Goal: Task Accomplishment & Management: Complete application form

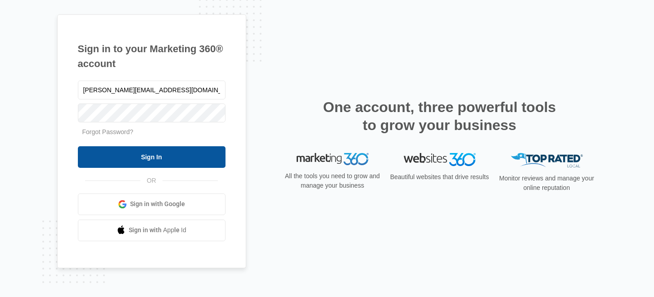
click at [121, 158] on input "Sign In" at bounding box center [152, 157] width 148 height 22
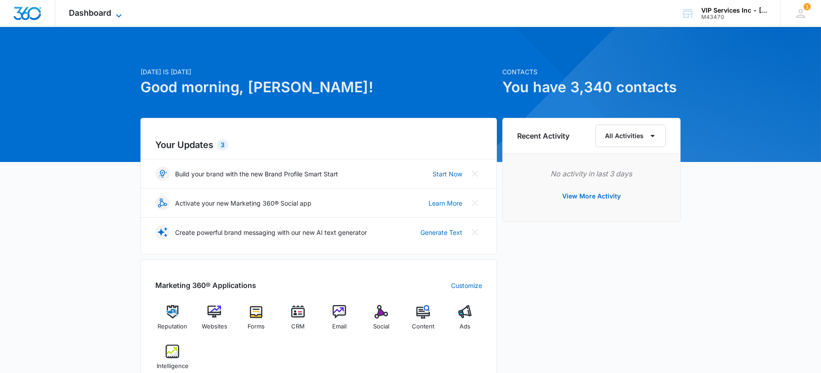
click at [108, 14] on span "Dashboard" at bounding box center [90, 12] width 42 height 9
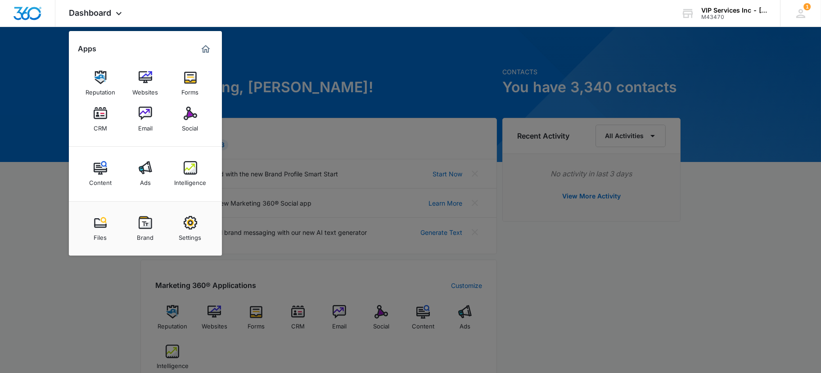
click at [96, 114] on img at bounding box center [101, 114] width 14 height 14
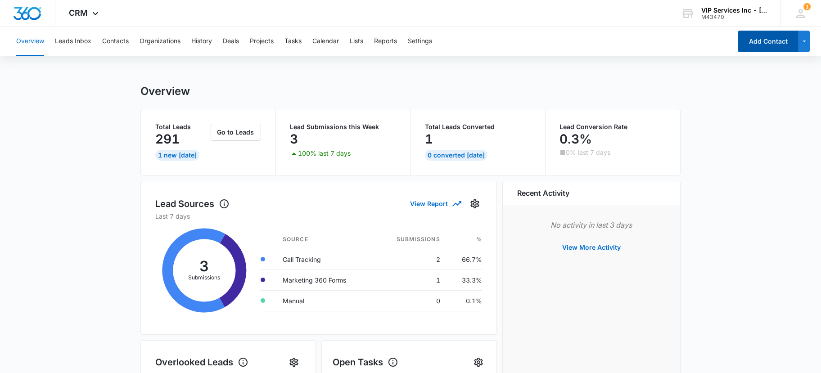
click at [777, 38] on button "Add Contact" at bounding box center [768, 42] width 61 height 22
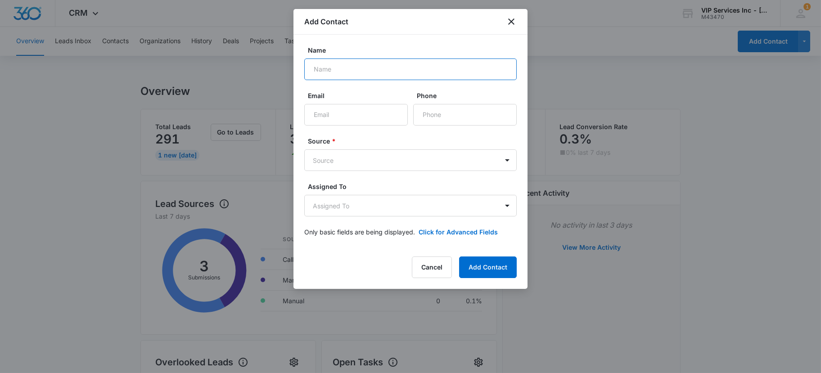
click at [347, 70] on input "Name" at bounding box center [410, 70] width 213 height 22
type input "[PERSON_NAME]"
paste input "[PERSON_NAME][EMAIL_ADDRESS][DOMAIN_NAME]"
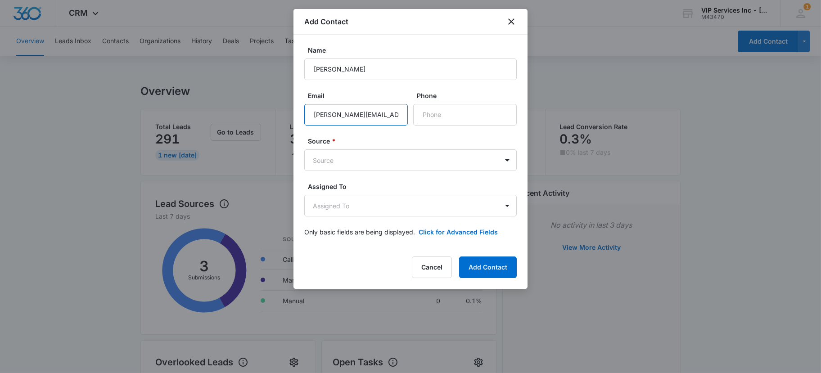
type input "[PERSON_NAME][EMAIL_ADDRESS][DOMAIN_NAME]"
paste input "[PHONE_NUMBER]"
type input "[PHONE_NUMBER]"
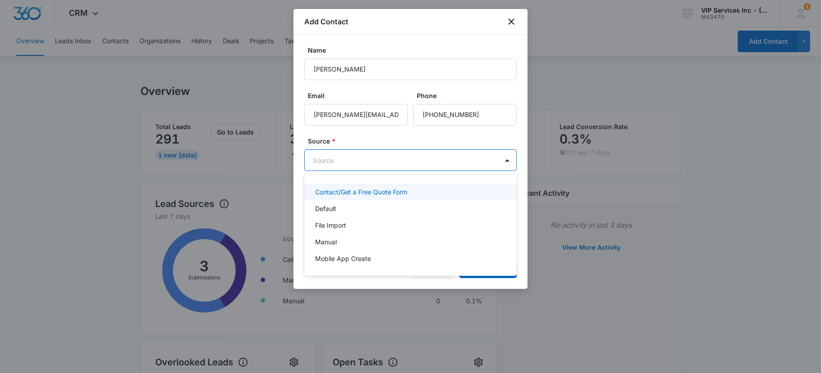
click at [475, 168] on body "CRM Apps Reputation Websites Forms CRM Email Social Content Ads Intelligence Fi…" at bounding box center [410, 186] width 821 height 373
click at [463, 204] on div "Default" at bounding box center [409, 208] width 189 height 9
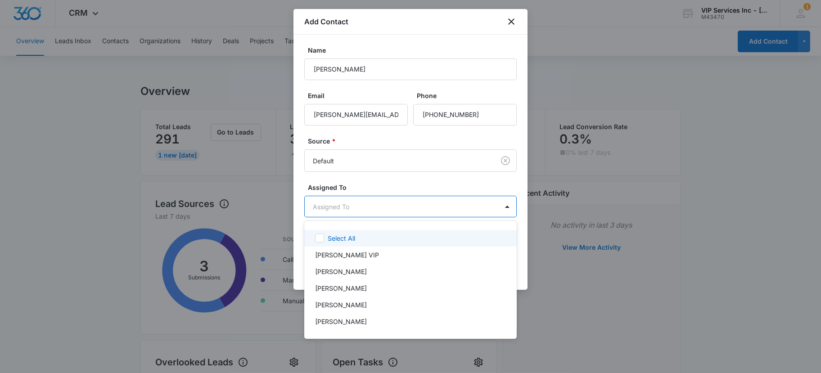
click at [463, 211] on body "CRM Apps Reputation Websites Forms CRM Email Social Content Ads Intelligence Fi…" at bounding box center [410, 186] width 821 height 373
click at [463, 211] on div at bounding box center [410, 186] width 821 height 373
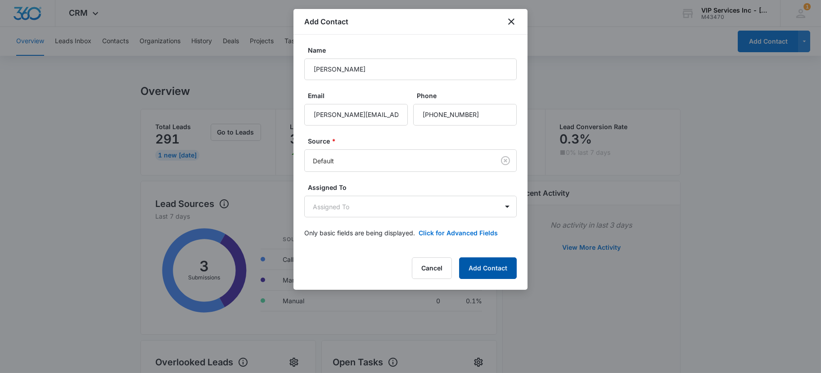
click at [485, 268] on button "Add Contact" at bounding box center [488, 269] width 58 height 22
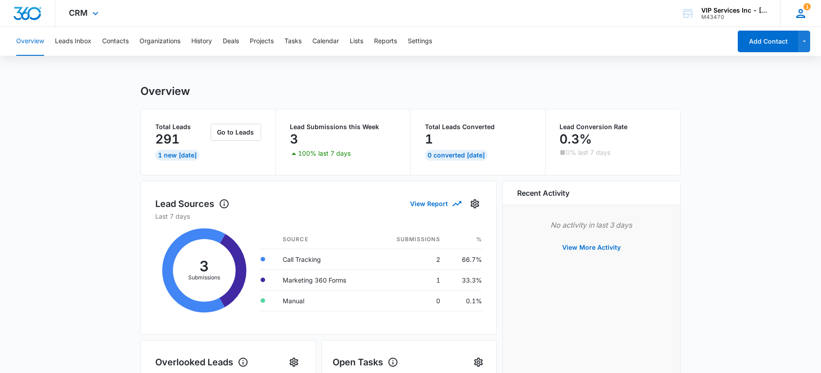
click at [798, 13] on icon at bounding box center [801, 14] width 14 height 14
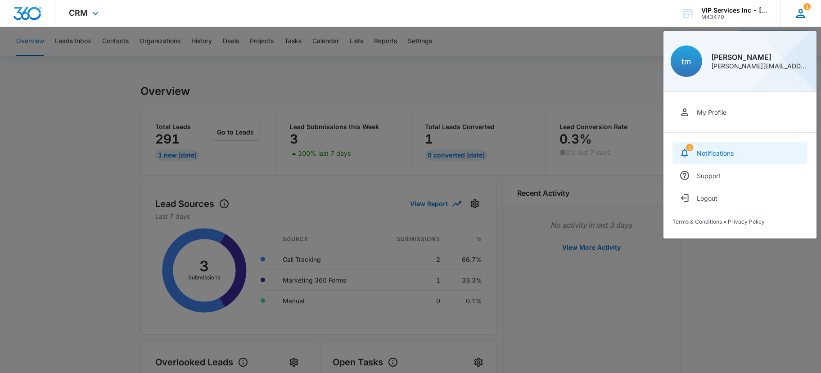
click at [722, 149] on link "1 Notifications" at bounding box center [740, 153] width 135 height 23
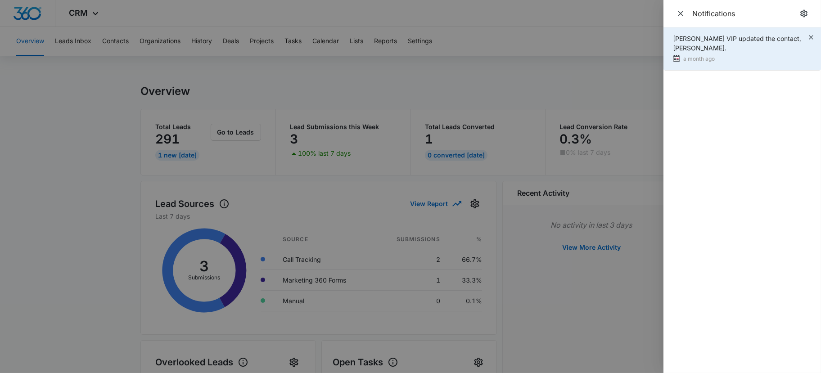
click at [734, 44] on div "Diane VIP updated the contact, Ben Valkai. a month ago" at bounding box center [740, 49] width 135 height 30
click at [811, 40] on icon "button" at bounding box center [811, 37] width 7 height 7
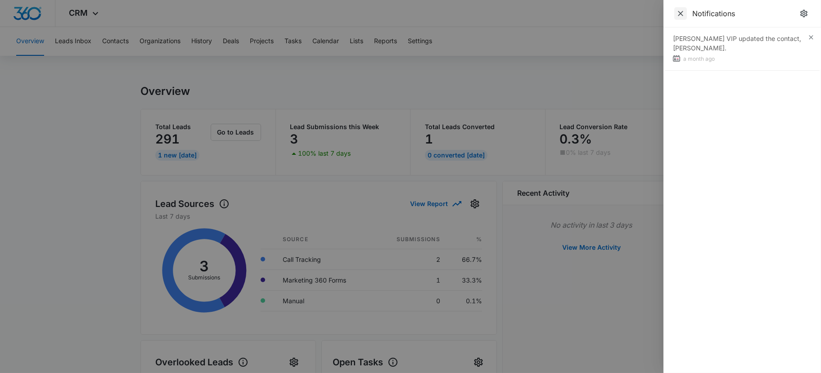
click at [676, 9] on span "Close" at bounding box center [681, 13] width 13 height 13
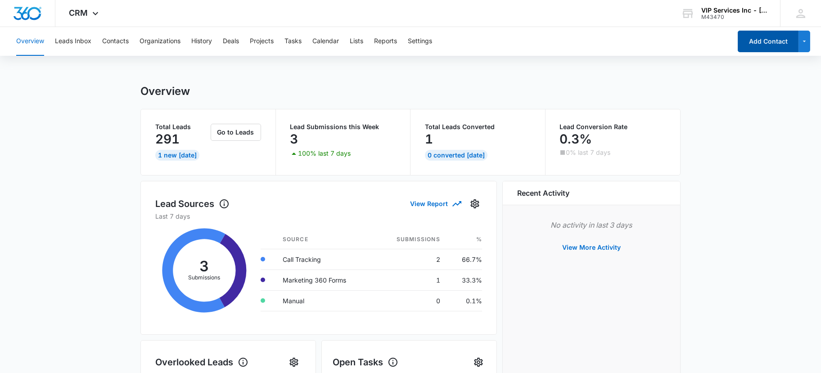
click at [753, 47] on button "Add Contact" at bounding box center [768, 42] width 61 height 22
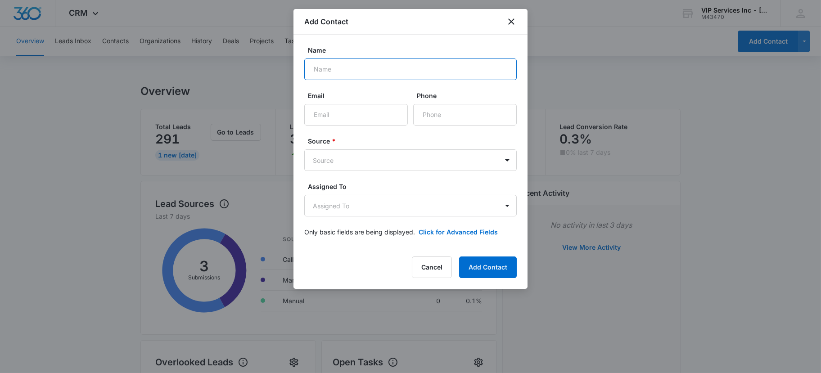
click at [359, 68] on input "Name" at bounding box center [410, 70] width 213 height 22
type input "James Graber"
paste input "james@ashleighgraberdesign.com"
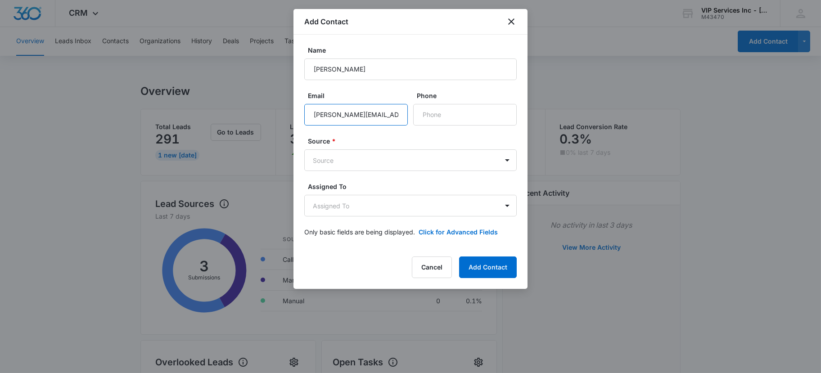
scroll to position [0, 18]
click at [308, 119] on input "james@ashleighgraberdesign.com" at bounding box center [356, 115] width 104 height 22
type input "james@ashleighgraberdesign.com"
paste input "+1 347 722 0225"
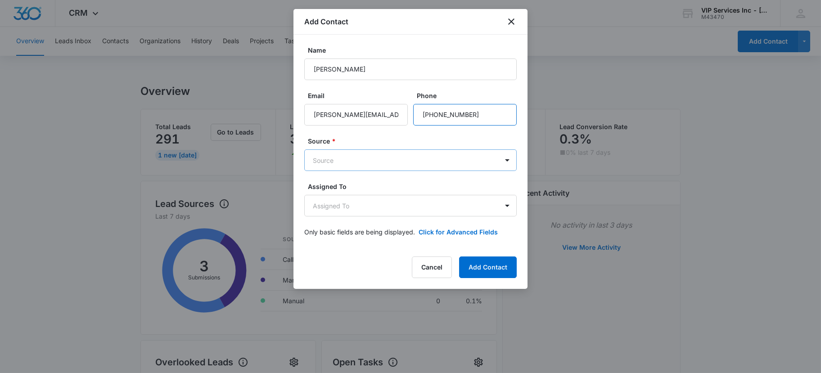
type input "+1 347 722 0225"
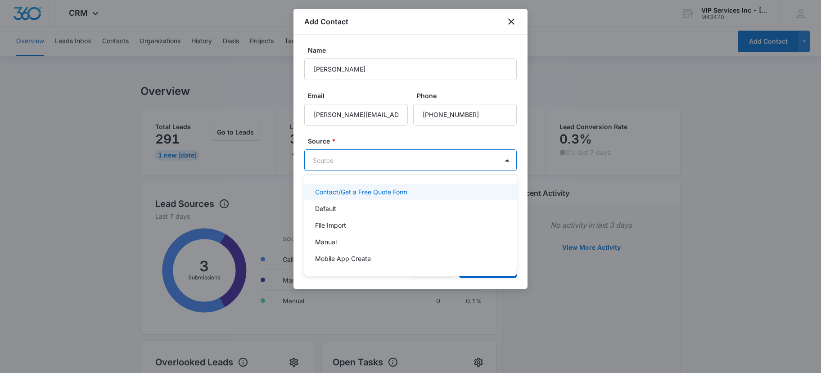
click at [425, 162] on body "CRM Apps Reputation Websites Forms CRM Email Social Content Ads Intelligence Fi…" at bounding box center [410, 186] width 821 height 373
click at [406, 215] on div "Default" at bounding box center [410, 208] width 213 height 17
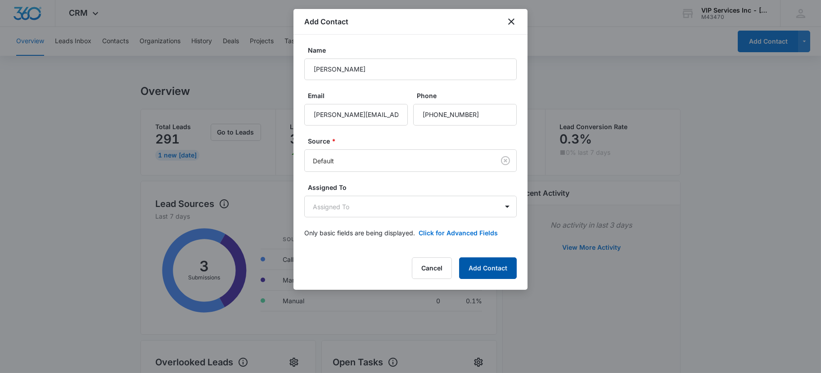
click at [472, 270] on button "Add Contact" at bounding box center [488, 269] width 58 height 22
